Goal: Information Seeking & Learning: Learn about a topic

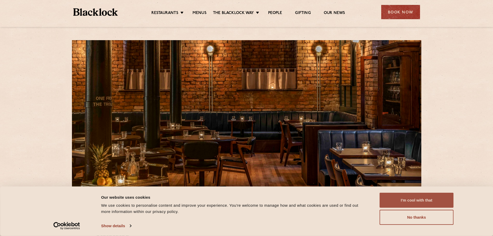
click at [424, 199] on button "I'm cool with that" at bounding box center [417, 200] width 74 height 15
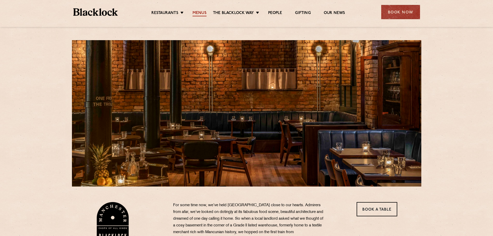
click at [198, 13] on link "Menus" at bounding box center [200, 14] width 14 height 6
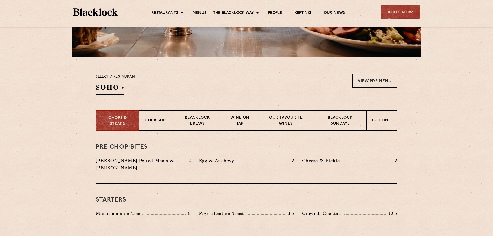
scroll to position [129, 0]
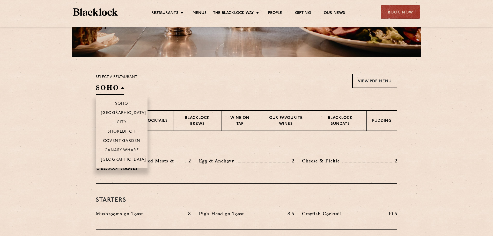
click at [121, 87] on h2 "SOHO" at bounding box center [110, 89] width 28 height 12
click at [121, 157] on p "[GEOGRAPHIC_DATA]" at bounding box center [123, 159] width 45 height 5
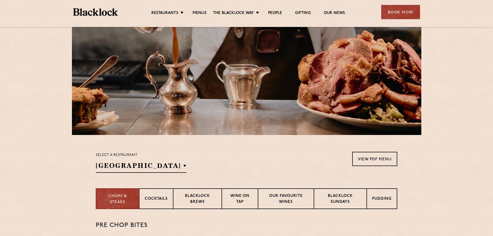
scroll to position [52, 0]
click at [292, 199] on p "Our favourite wines" at bounding box center [286, 199] width 45 height 12
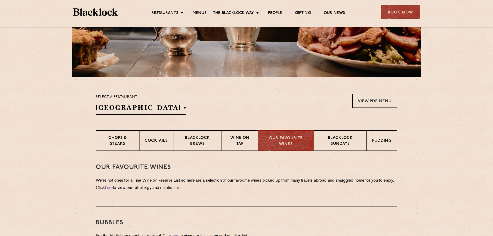
scroll to position [129, 0]
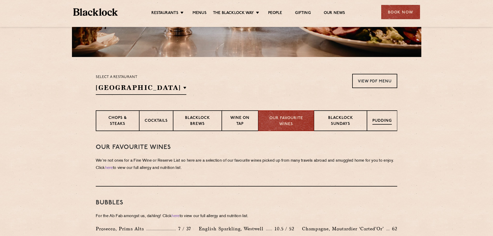
click at [374, 120] on p "Pudding" at bounding box center [382, 121] width 19 height 6
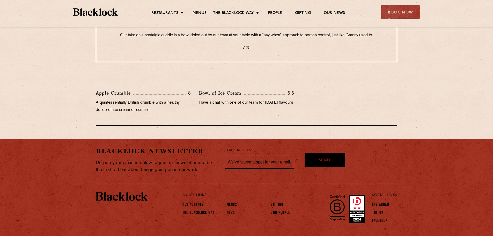
scroll to position [155, 0]
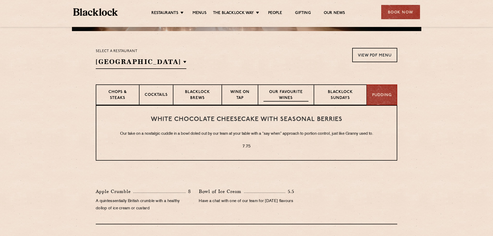
click at [282, 97] on p "Our favourite wines" at bounding box center [286, 95] width 45 height 12
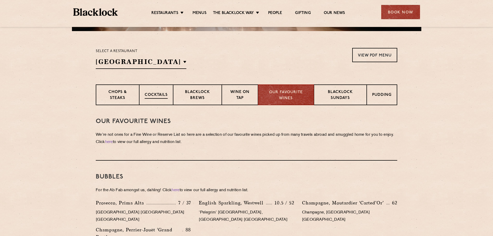
click at [161, 95] on p "Cocktails" at bounding box center [156, 95] width 23 height 6
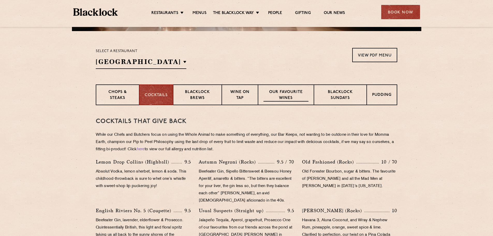
click at [265, 92] on p "Our favourite wines" at bounding box center [286, 95] width 45 height 12
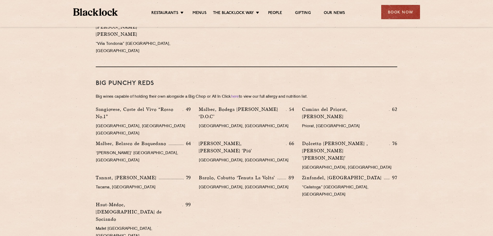
scroll to position [725, 0]
